Goal: Understand process/instructions: Learn how to perform a task or action

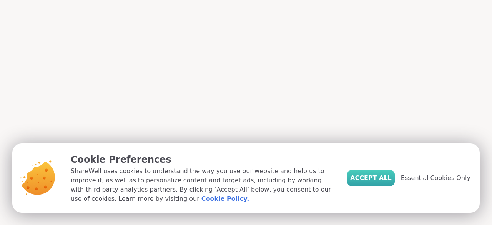
click at [371, 177] on span "Accept All" at bounding box center [371, 177] width 42 height 9
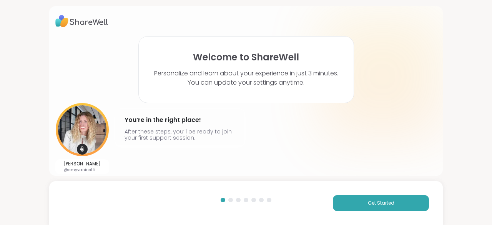
click at [283, 168] on div "[PERSON_NAME] @amyvaninetti You’re in the right place! After these steps, you’l…" at bounding box center [245, 138] width 381 height 71
click at [372, 203] on span "Get Started" at bounding box center [381, 202] width 27 height 7
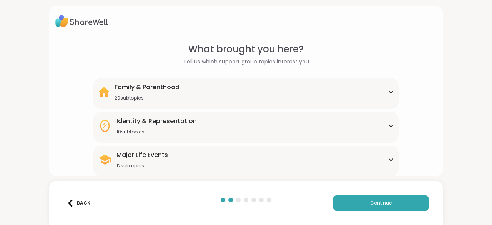
click at [388, 158] on icon at bounding box center [391, 160] width 6 height 4
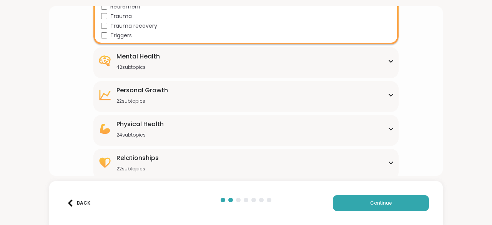
scroll to position [249, 0]
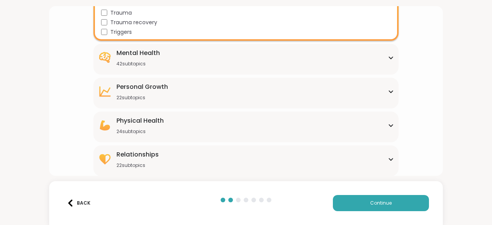
click at [69, 203] on img at bounding box center [70, 202] width 7 height 7
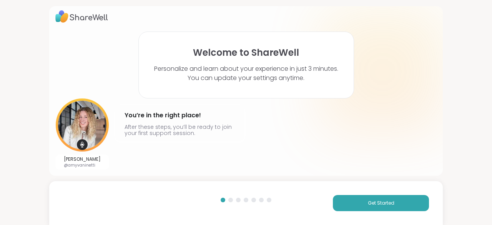
scroll to position [4, 0]
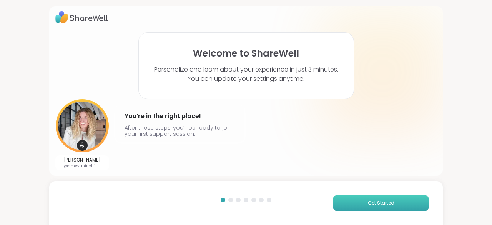
click at [371, 204] on span "Get Started" at bounding box center [381, 202] width 27 height 7
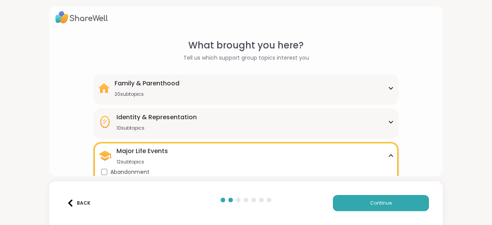
click at [388, 121] on icon at bounding box center [391, 122] width 6 height 4
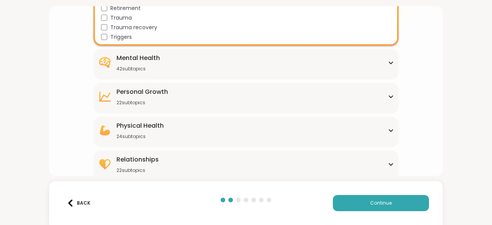
scroll to position [344, 0]
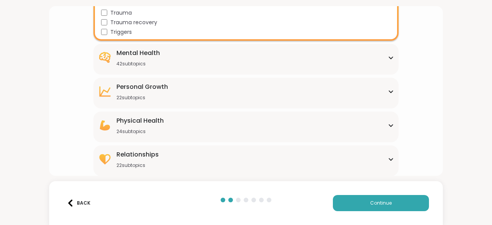
click at [458, 150] on div "What brought you here? Tell us which support group topics interest you Family &…" at bounding box center [246, 112] width 492 height 225
